Goal: Task Accomplishment & Management: Complete application form

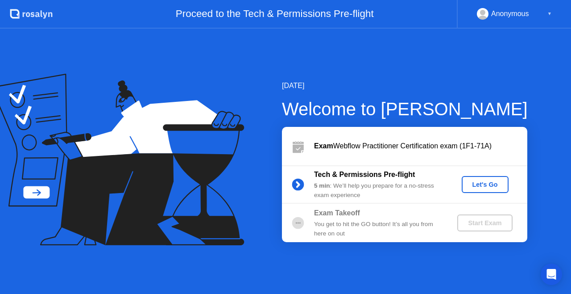
click at [431, 145] on div "Exam Webflow Practitioner Certification exam (1F1-71A)" at bounding box center [420, 146] width 213 height 11
click at [477, 182] on div "Let's Go" at bounding box center [485, 184] width 40 height 7
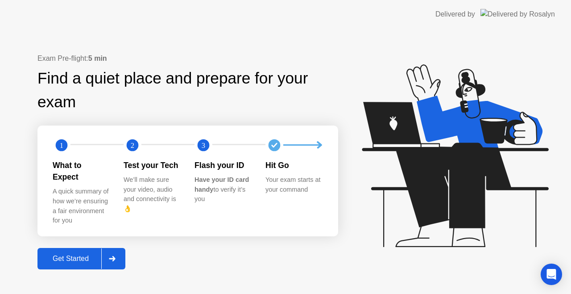
click at [93, 254] on div "Get Started" at bounding box center [70, 258] width 61 height 8
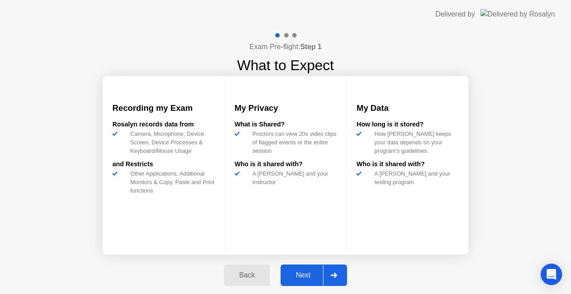
click at [303, 271] on div "Next" at bounding box center [303, 275] width 40 height 8
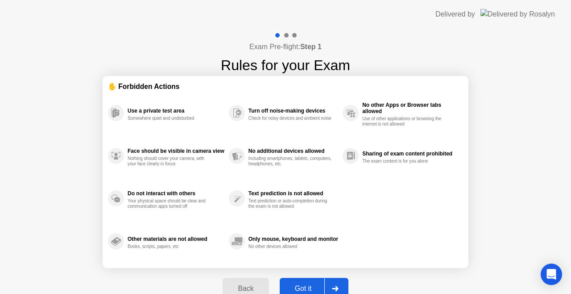
click at [311, 285] on div "Got it" at bounding box center [303, 288] width 42 height 8
select select "**********"
select select "*******"
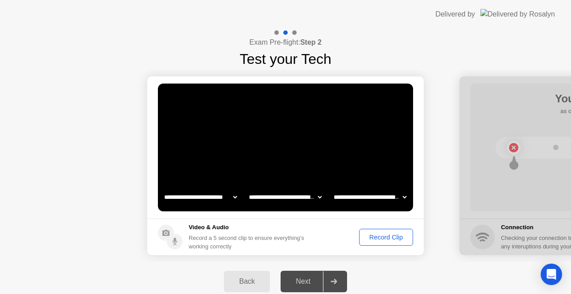
click at [377, 237] on div "Record Clip" at bounding box center [386, 236] width 48 height 7
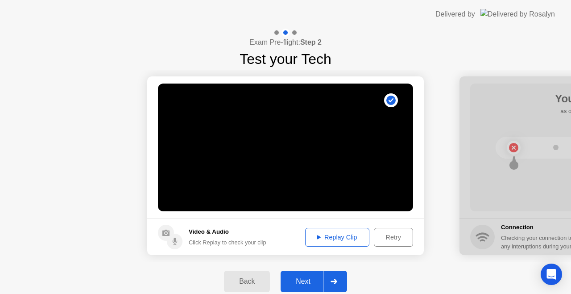
click at [338, 235] on div "Replay Clip" at bounding box center [337, 236] width 58 height 7
click at [190, 234] on h5 "Video & Audio" at bounding box center [228, 231] width 78 height 9
click at [401, 107] on video at bounding box center [285, 147] width 255 height 128
click at [381, 234] on div "Retry" at bounding box center [393, 236] width 33 height 7
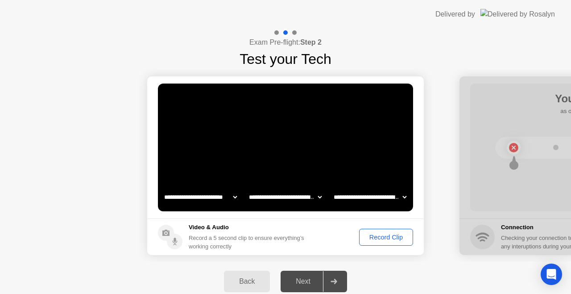
click at [362, 196] on select "**********" at bounding box center [370, 197] width 76 height 18
select select "**********"
click at [332, 188] on select "**********" at bounding box center [370, 197] width 76 height 18
click at [371, 239] on div "Record Clip" at bounding box center [386, 236] width 48 height 7
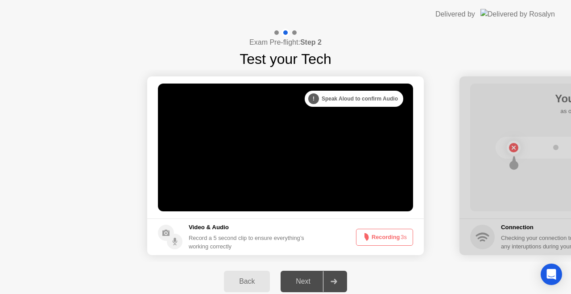
click at [368, 236] on icon at bounding box center [364, 237] width 11 height 11
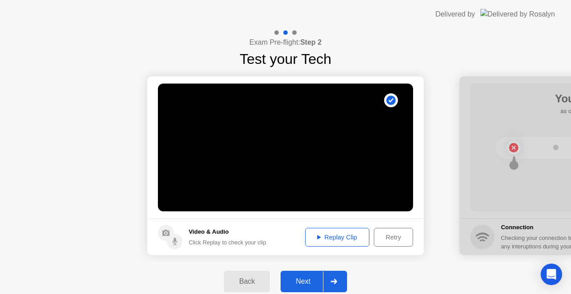
click at [326, 233] on div "Replay Clip" at bounding box center [337, 236] width 58 height 7
click at [305, 281] on div "Next" at bounding box center [303, 281] width 40 height 8
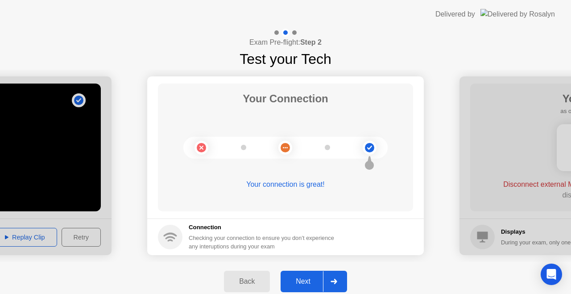
click at [302, 285] on div "Next" at bounding box center [303, 281] width 40 height 8
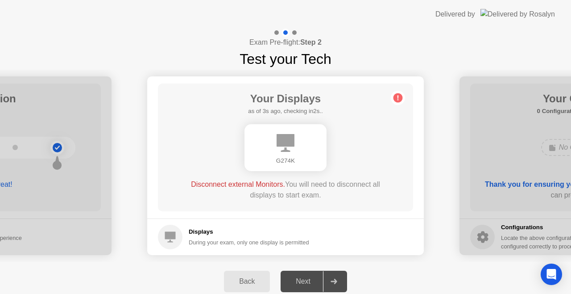
click at [184, 241] on div "Displays During your exam, only one display is permitted" at bounding box center [233, 236] width 151 height 25
click at [331, 157] on div "G274K" at bounding box center [285, 147] width 204 height 54
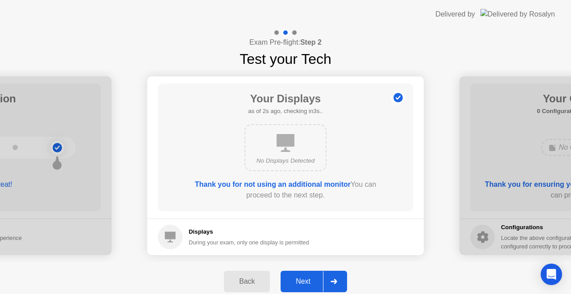
click at [304, 282] on div "Next" at bounding box center [303, 281] width 40 height 8
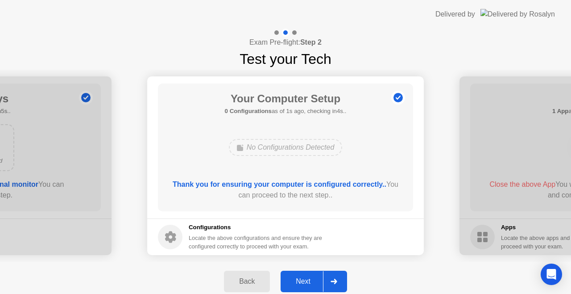
click at [296, 281] on div "Next" at bounding box center [303, 281] width 40 height 8
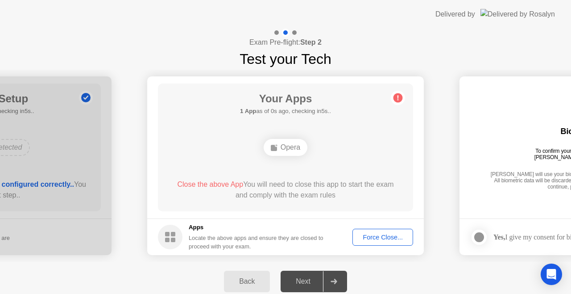
click at [240, 189] on div "Close the above App You will need to close this app to start the exam and compl…" at bounding box center [286, 189] width 230 height 21
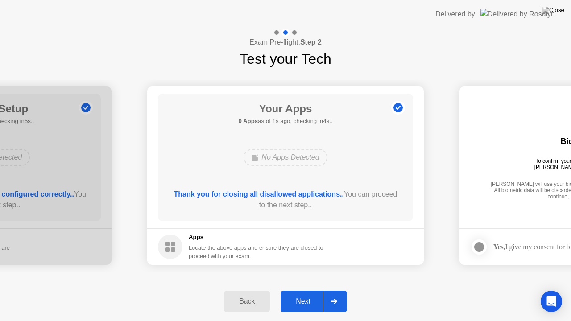
click at [291, 293] on button "Next" at bounding box center [314, 301] width 66 height 21
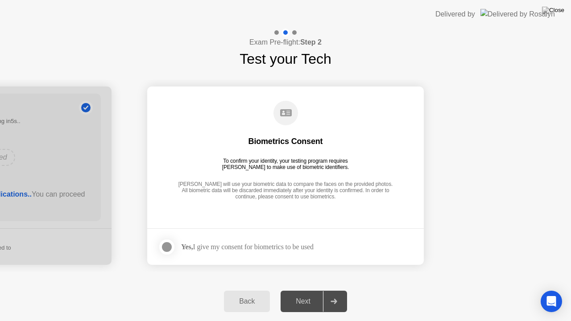
click at [253, 248] on div "Yes, I give my consent for biometrics to be used" at bounding box center [247, 247] width 132 height 8
click at [169, 243] on div at bounding box center [166, 247] width 11 height 11
click at [303, 293] on div "Next" at bounding box center [303, 302] width 40 height 8
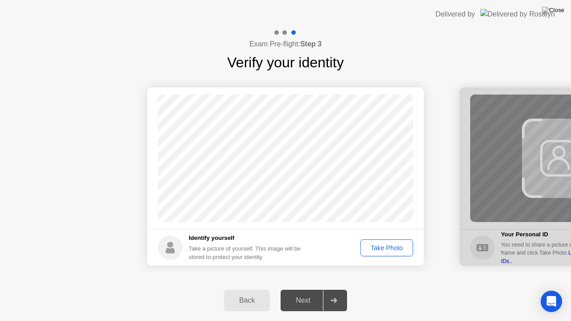
click at [387, 249] on div "Take Photo" at bounding box center [387, 247] width 46 height 7
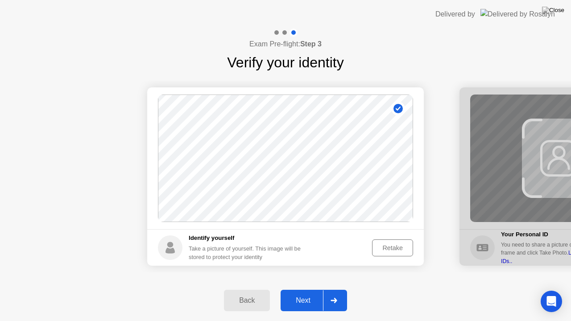
click at [316, 293] on div "Next" at bounding box center [303, 301] width 40 height 8
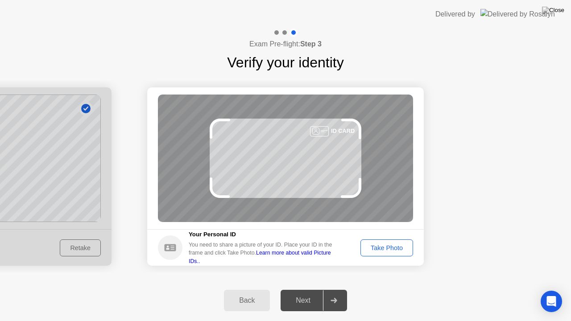
click at [389, 246] on div "Take Photo" at bounding box center [387, 247] width 46 height 7
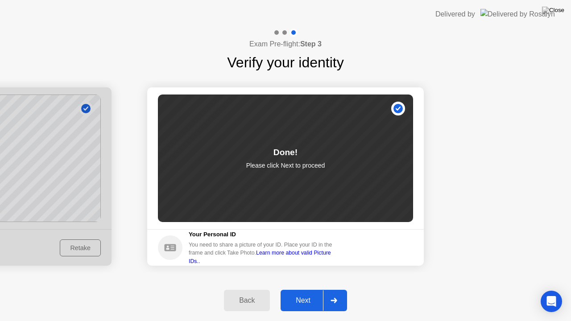
click at [285, 293] on div "Next" at bounding box center [303, 301] width 40 height 8
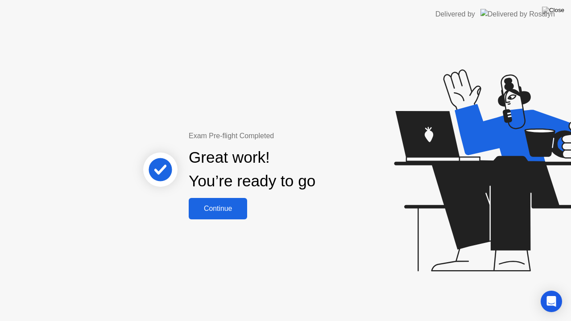
click at [212, 211] on div "Continue" at bounding box center [217, 209] width 53 height 8
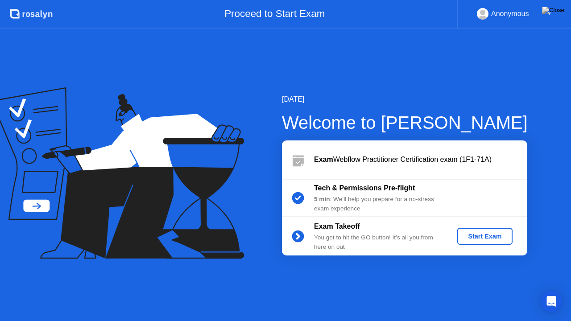
click at [465, 239] on div "Start Exam" at bounding box center [485, 236] width 48 height 7
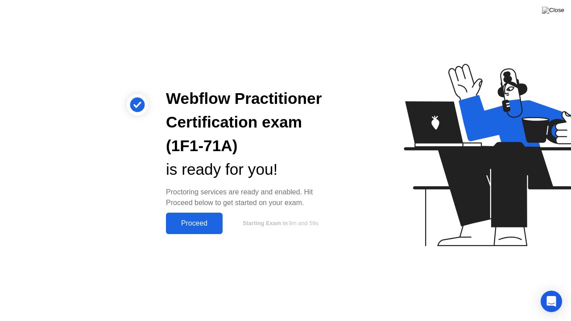
click at [180, 221] on div "Proceed" at bounding box center [194, 223] width 51 height 8
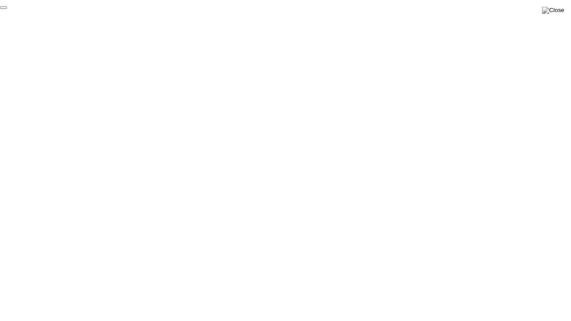
click div "End Proctoring Session"
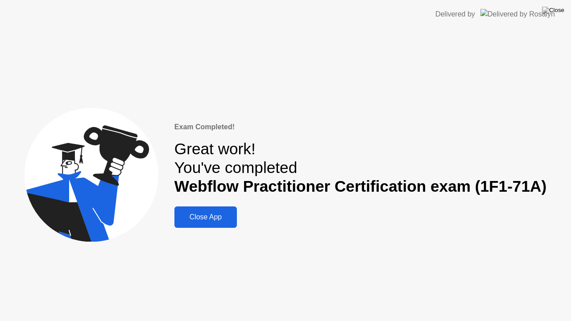
click at [202, 215] on div "Close App" at bounding box center [205, 217] width 57 height 8
